Goal: Task Accomplishment & Management: Manage account settings

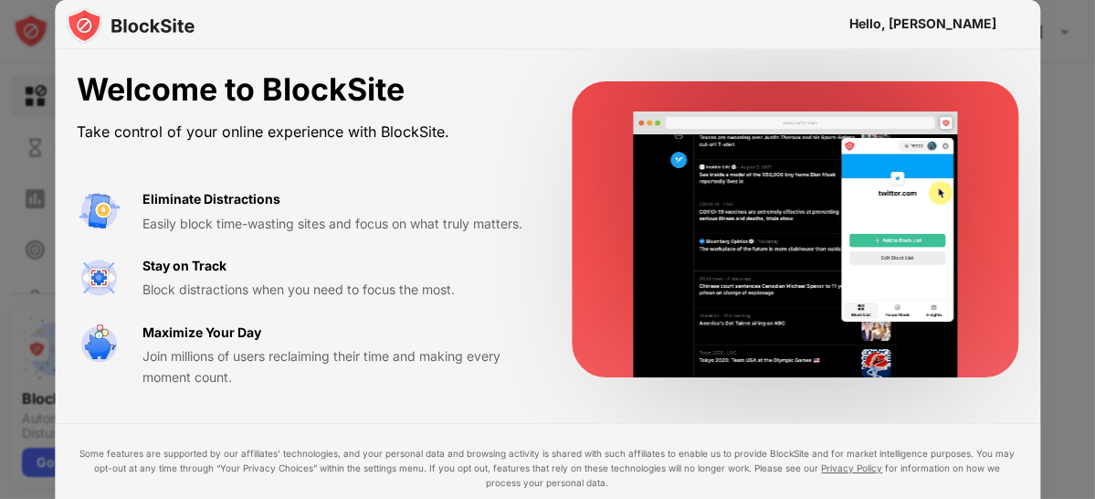
drag, startPoint x: 987, startPoint y: 1, endPoint x: 587, endPoint y: 83, distance: 408.4
click at [587, 83] on div at bounding box center [796, 229] width 446 height 296
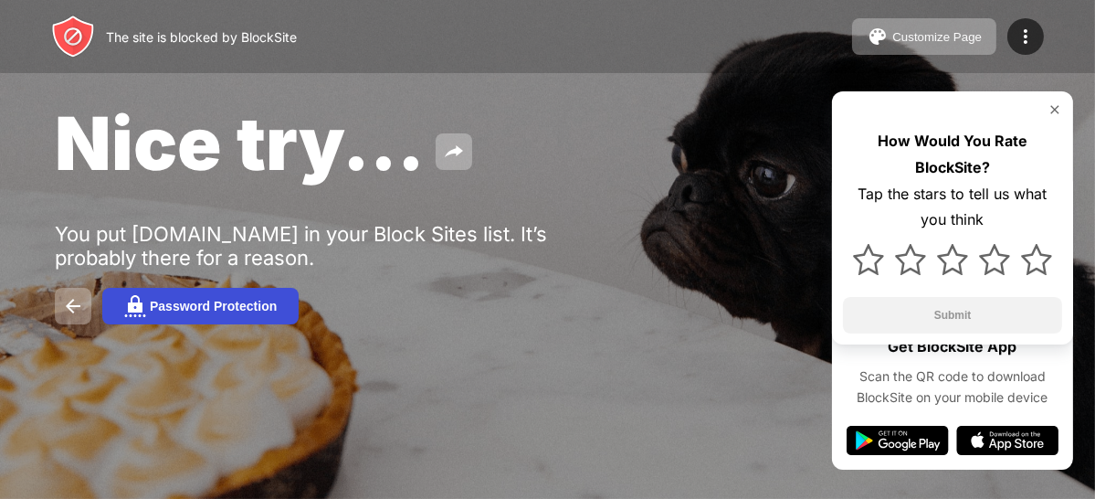
click at [166, 305] on div "Password Protection" at bounding box center [213, 306] width 127 height 15
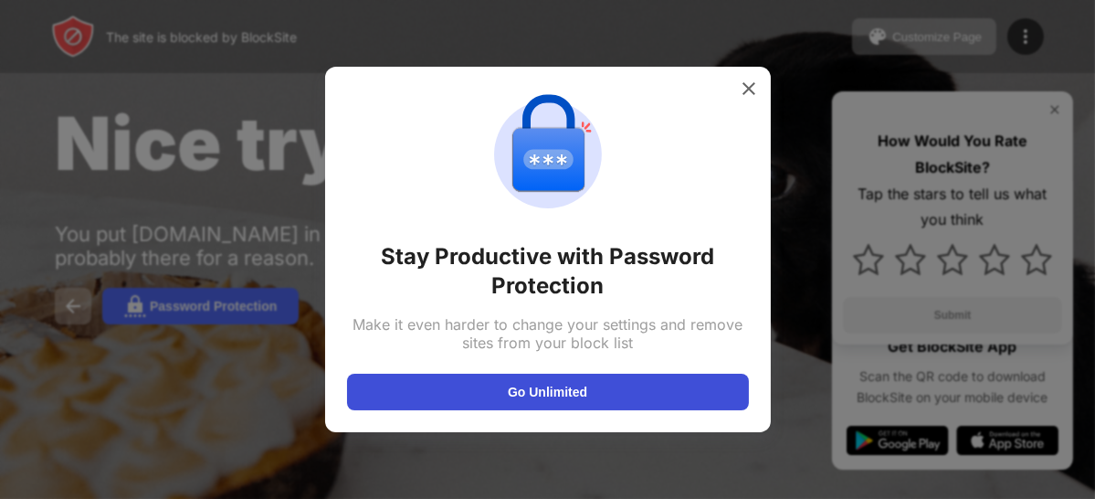
click at [626, 393] on button "Go Unlimited" at bounding box center [548, 392] width 402 height 37
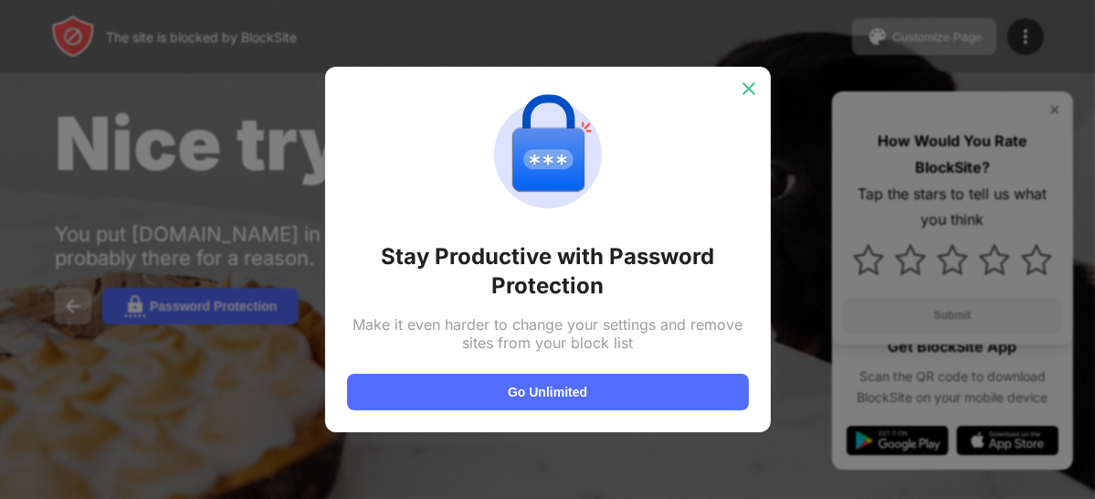
click at [742, 82] on img at bounding box center [749, 88] width 18 height 18
